Goal: Navigation & Orientation: Find specific page/section

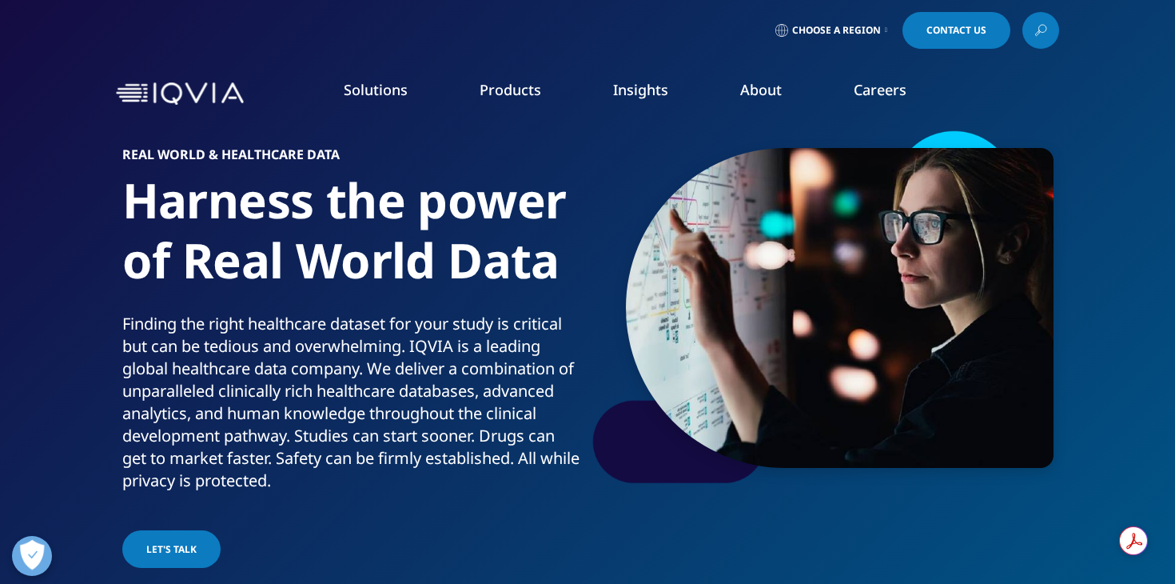
click at [878, 86] on link "Careers" at bounding box center [880, 89] width 53 height 19
click at [408, 203] on link "Clinical Research" at bounding box center [444, 201] width 264 height 18
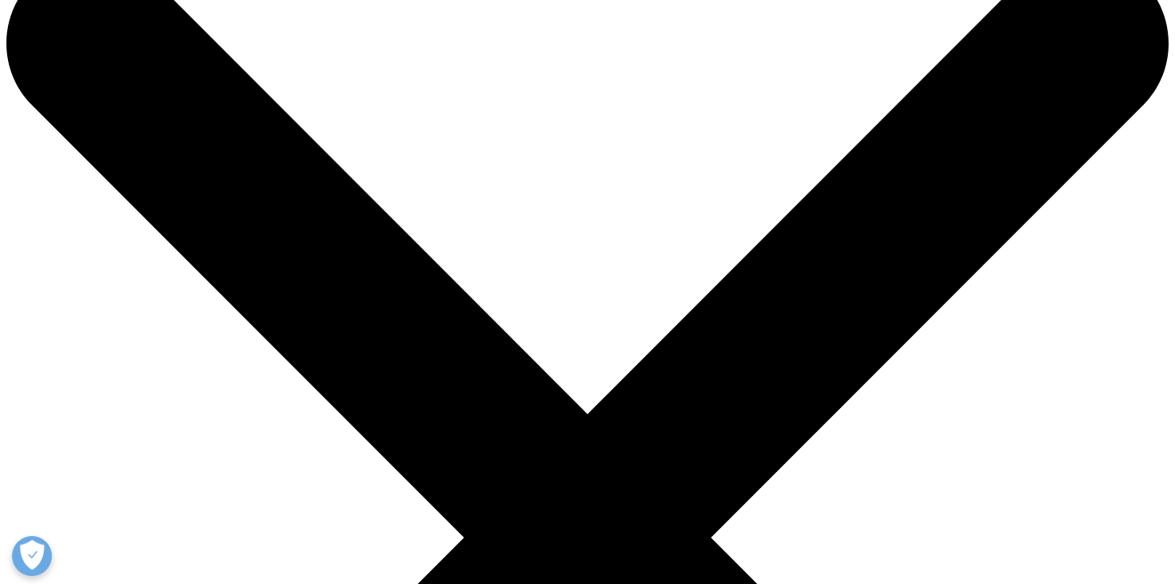
scroll to position [77, 0]
